Goal: Task Accomplishment & Management: Use online tool/utility

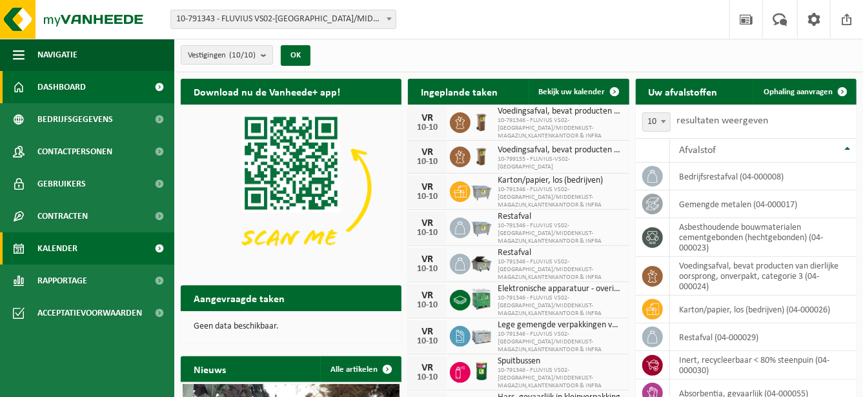
click at [114, 243] on link "Kalender" at bounding box center [87, 248] width 174 height 32
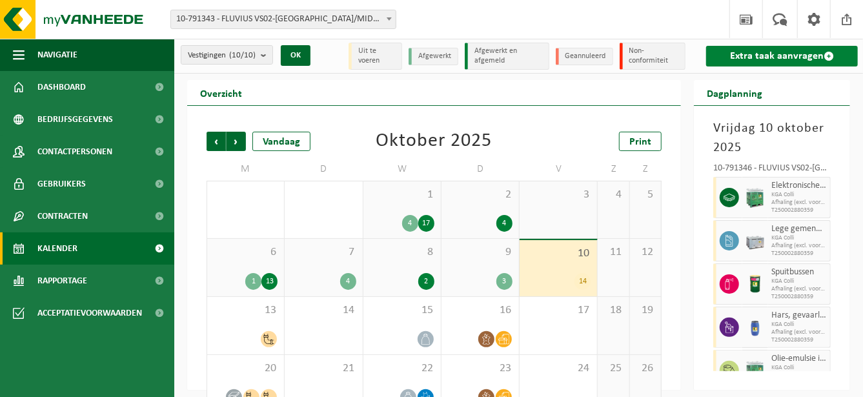
click at [757, 57] on link "Extra taak aanvragen" at bounding box center [782, 56] width 152 height 21
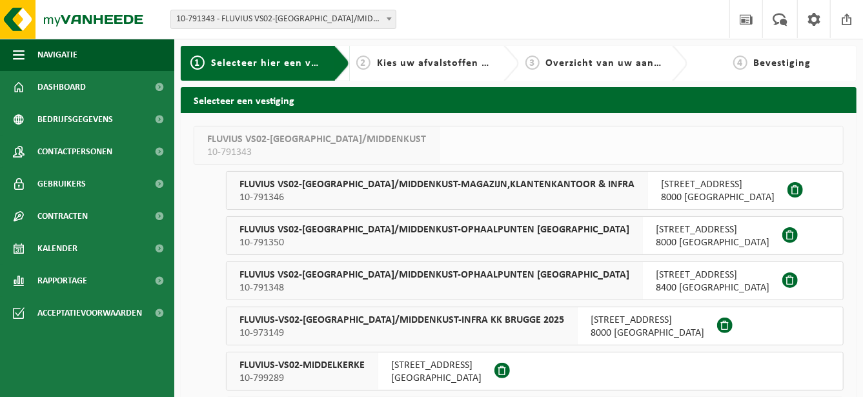
click at [459, 320] on span "FLUVIUS-VS02-BRUGGE/MIDDENKUST-INFRA KK BRUGGE 2025" at bounding box center [401, 320] width 324 height 13
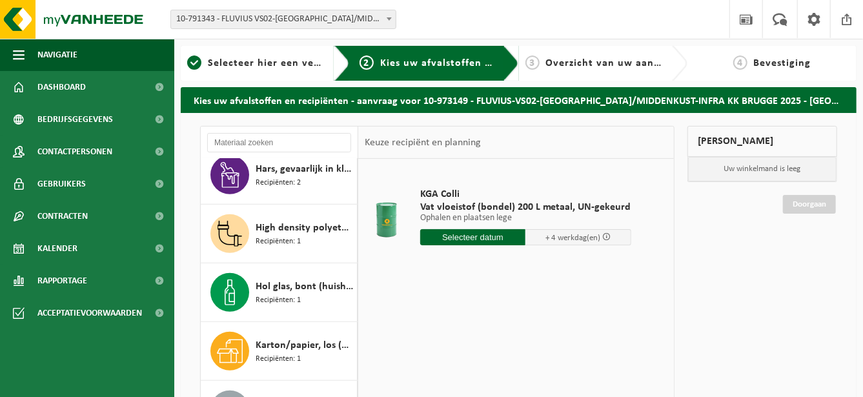
scroll to position [452, 0]
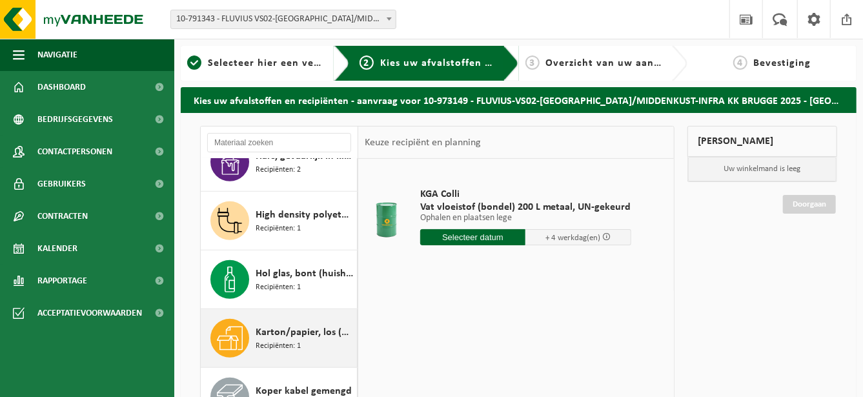
click at [315, 350] on div "Karton/papier, los (bedrijven) Recipiënten: 1" at bounding box center [304, 338] width 98 height 39
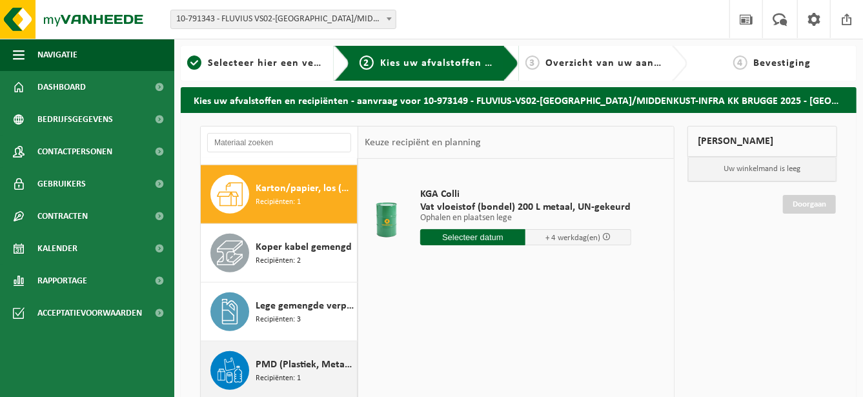
scroll to position [609, 0]
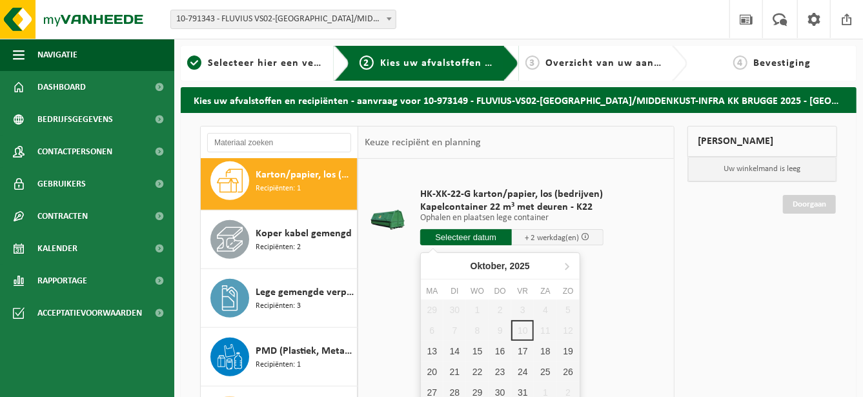
click at [452, 233] on input "text" at bounding box center [466, 237] width 92 height 16
click at [428, 347] on div "13" at bounding box center [432, 351] width 23 height 21
type input "Van 2025-10-13"
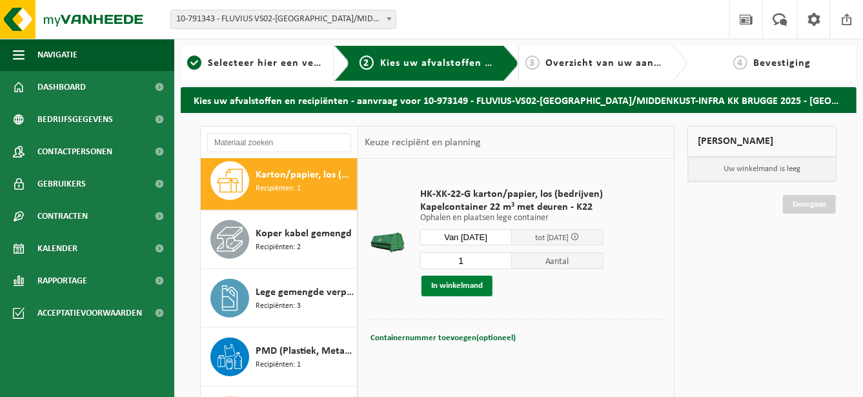
click at [465, 285] on button "In winkelmand" at bounding box center [456, 285] width 71 height 21
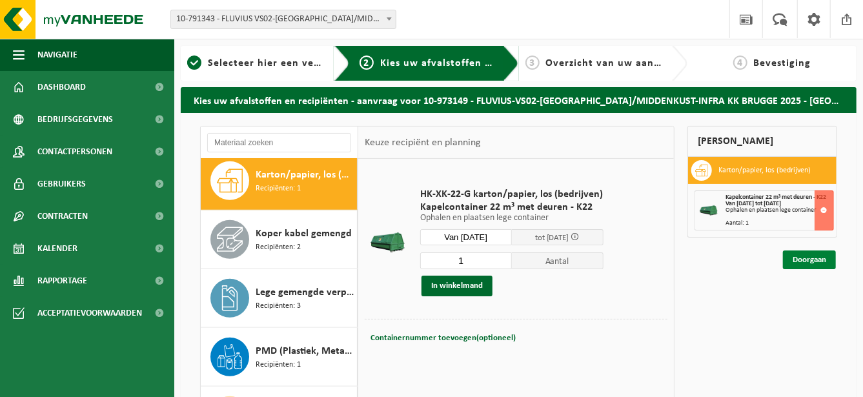
click at [801, 255] on link "Doorgaan" at bounding box center [809, 259] width 53 height 19
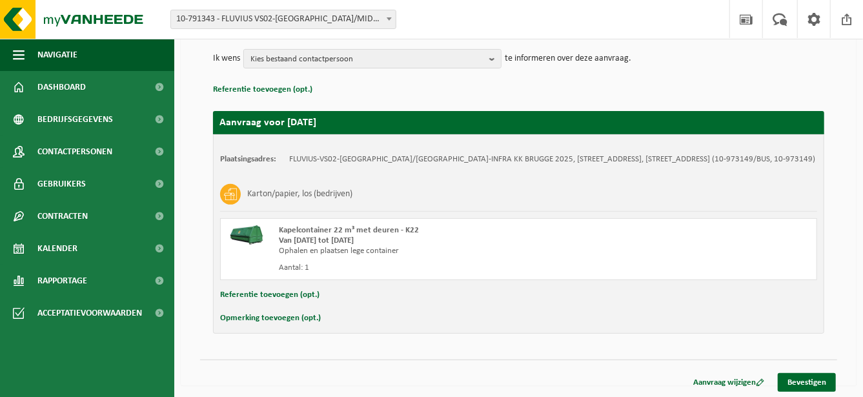
scroll to position [155, 0]
click at [807, 379] on link "Bevestigen" at bounding box center [806, 382] width 58 height 19
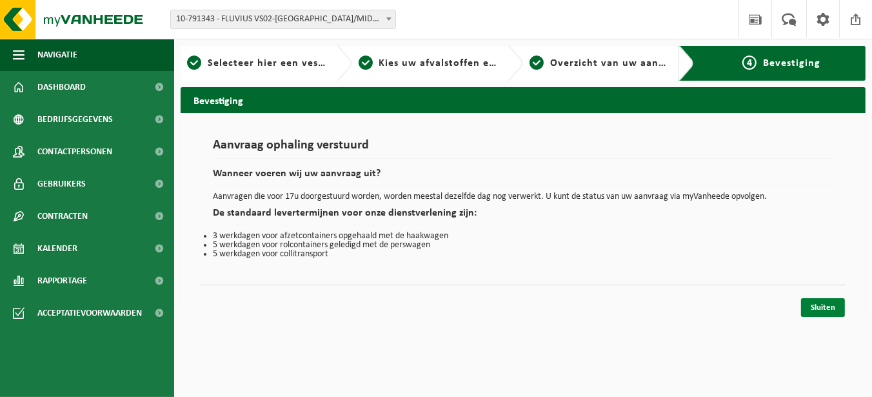
click at [821, 301] on link "Sluiten" at bounding box center [823, 307] width 44 height 19
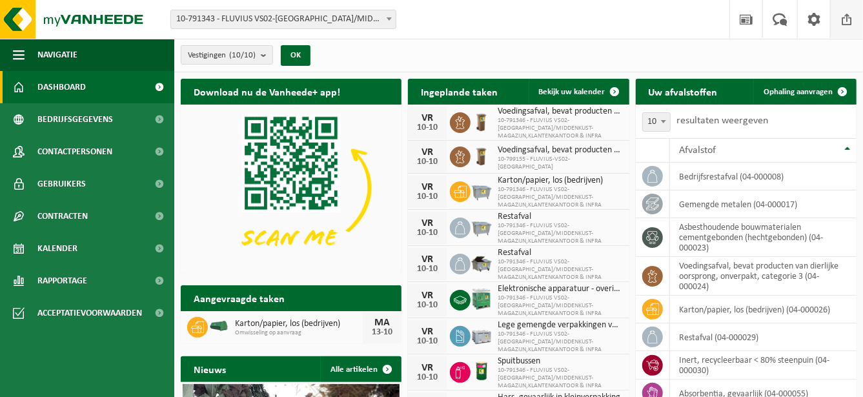
click at [844, 28] on span at bounding box center [846, 19] width 19 height 38
